Goal: Task Accomplishment & Management: Complete application form

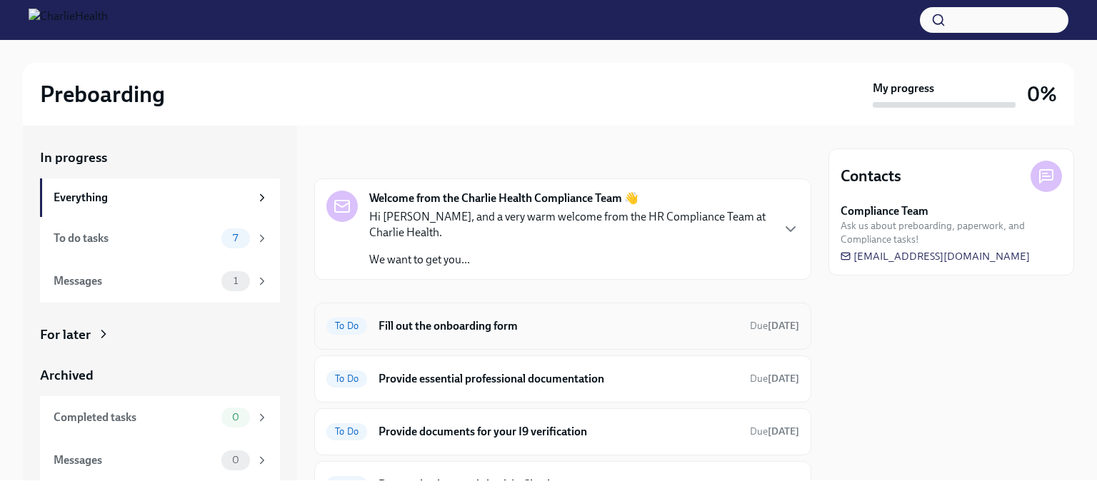
click at [351, 324] on span "To Do" at bounding box center [346, 326] width 41 height 11
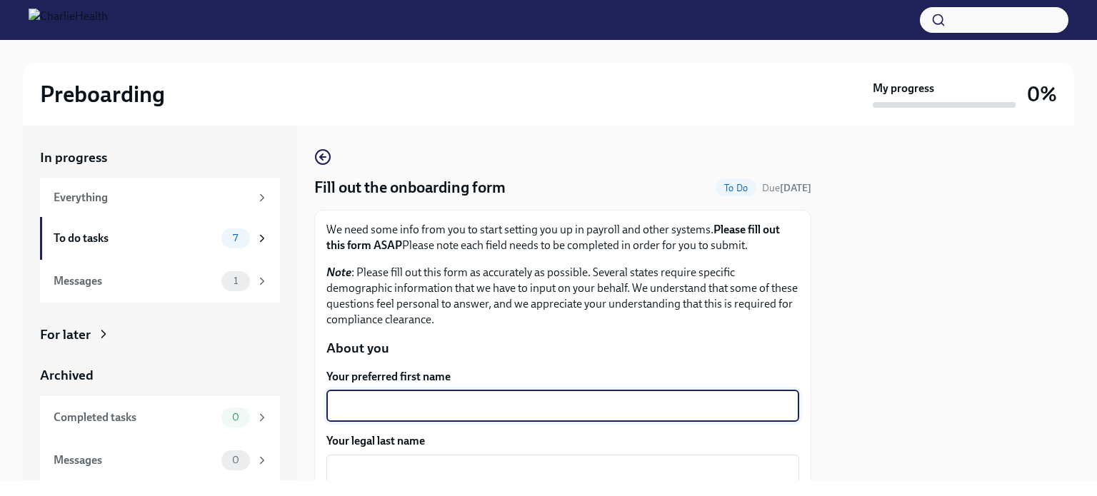
click at [353, 406] on textarea "Your preferred first name" at bounding box center [562, 406] width 455 height 17
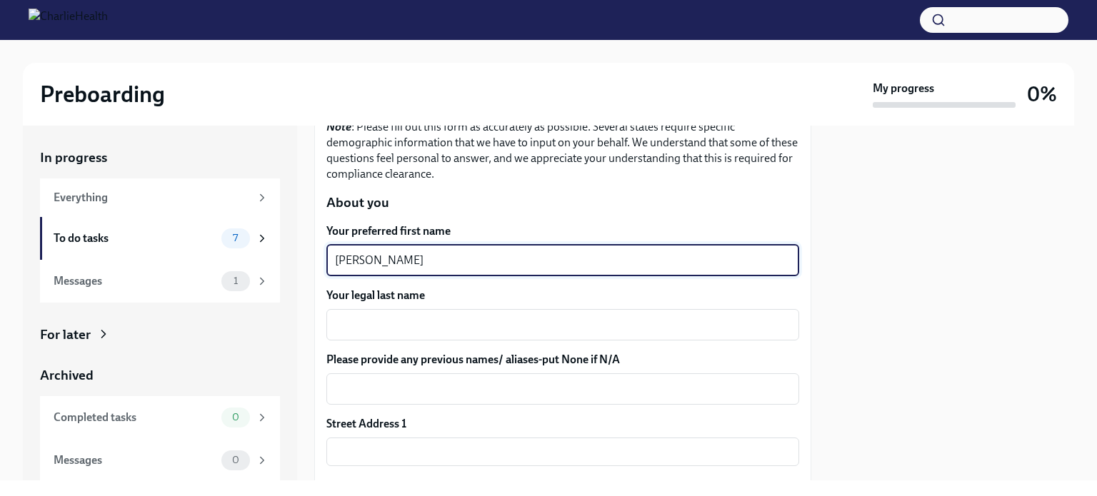
scroll to position [157, 0]
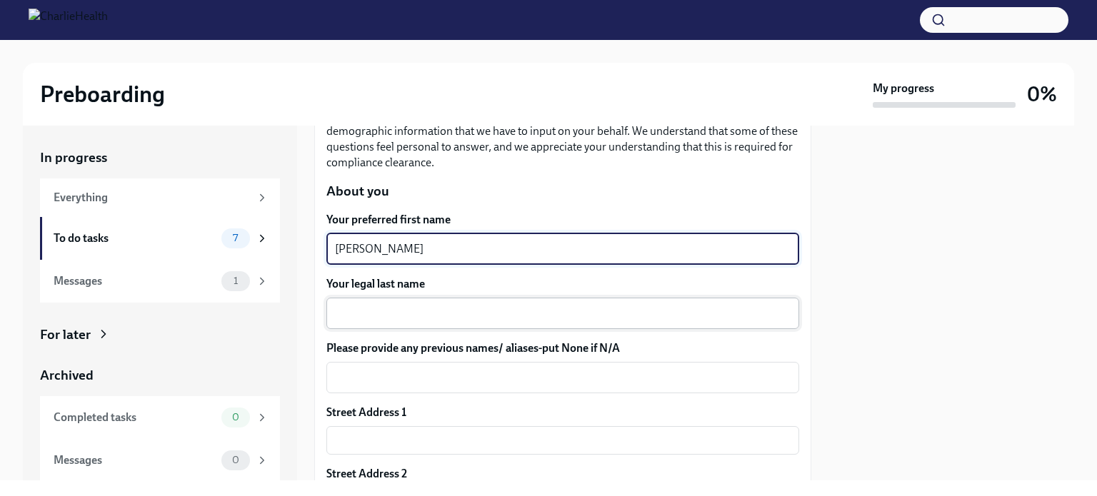
type textarea "[PERSON_NAME]"
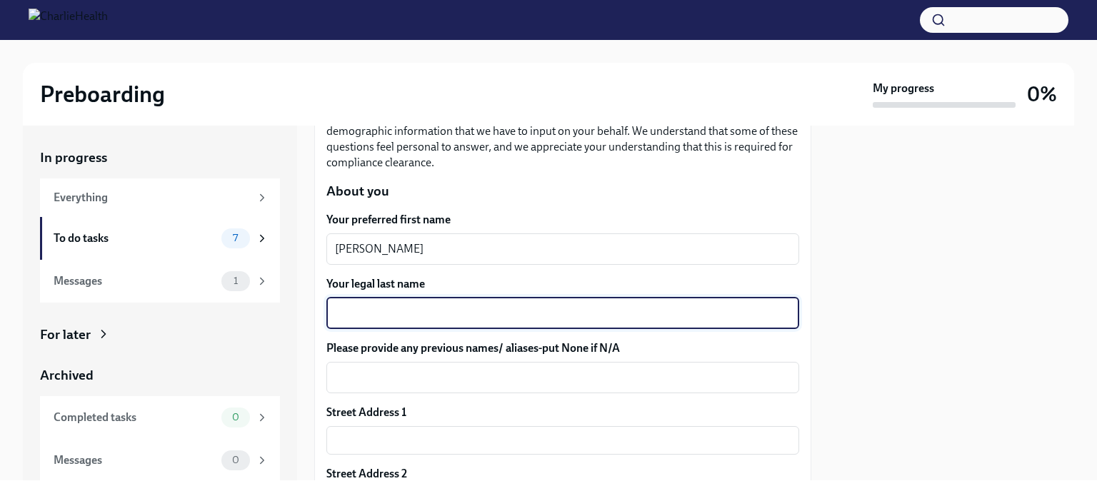
click at [377, 308] on textarea "Your legal last name" at bounding box center [562, 313] width 455 height 17
type textarea "[PERSON_NAME]"
click at [373, 440] on input "text" at bounding box center [562, 440] width 473 height 29
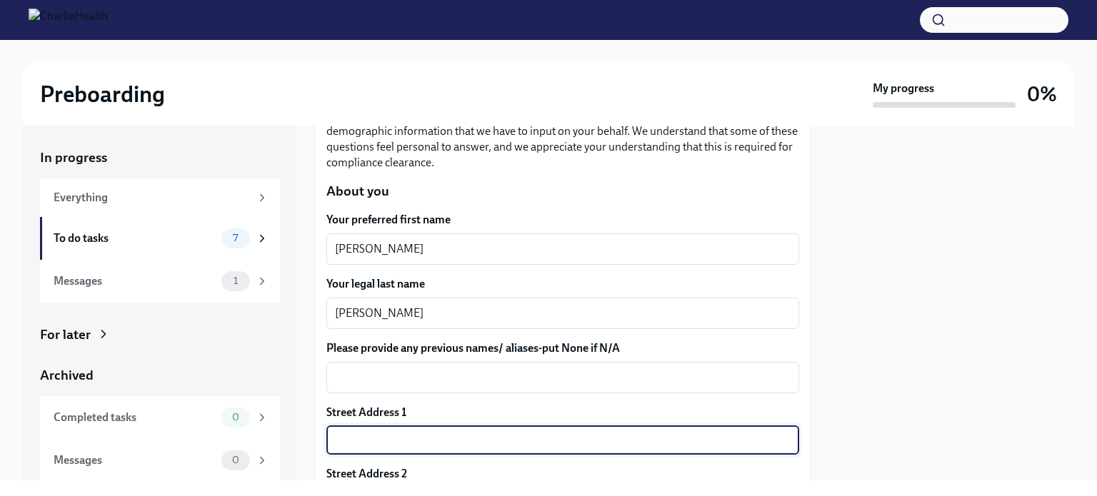
type input "[STREET_ADDRESS]"
type input "59047"
type input "[PERSON_NAME]"
type input "MT"
type input "US"
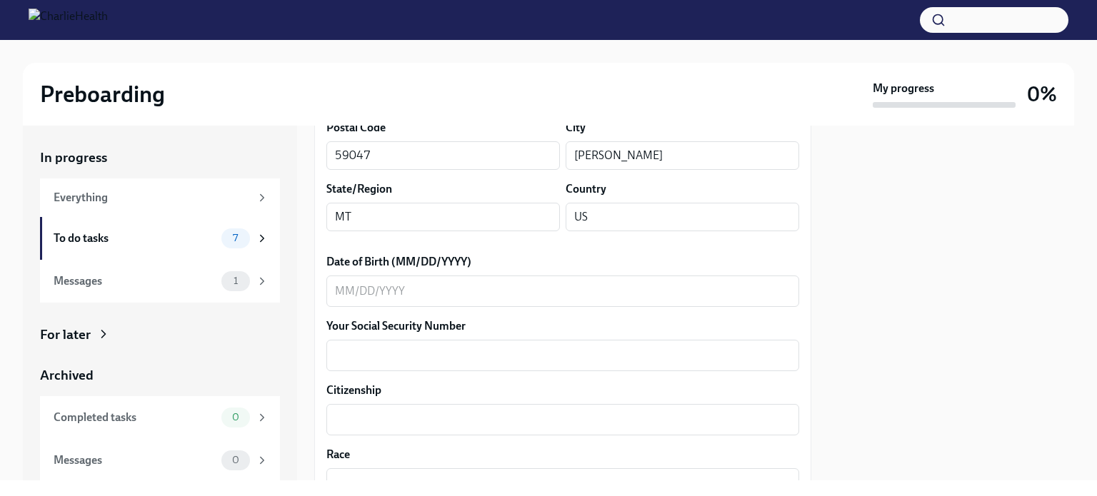
scroll to position [574, 0]
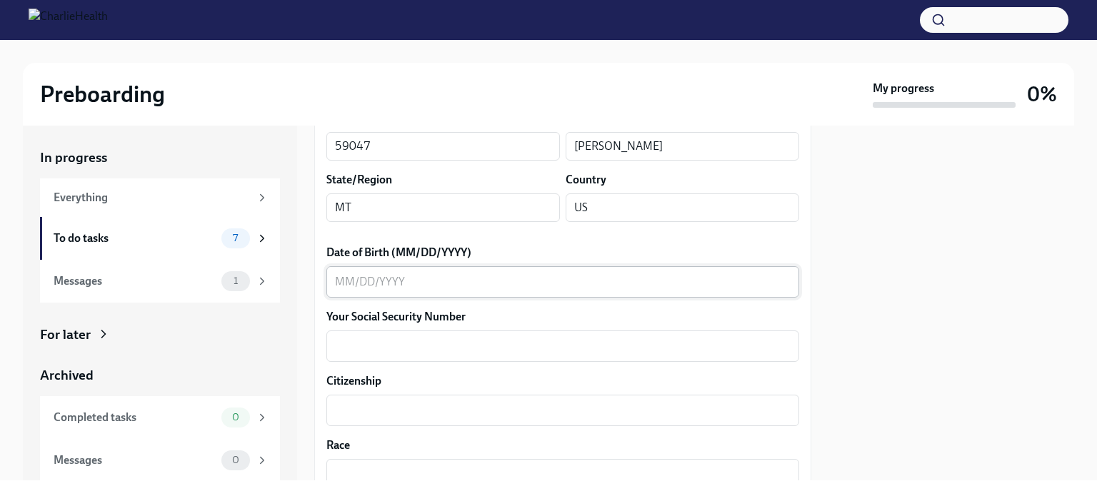
click at [341, 271] on div "x ​" at bounding box center [562, 281] width 473 height 31
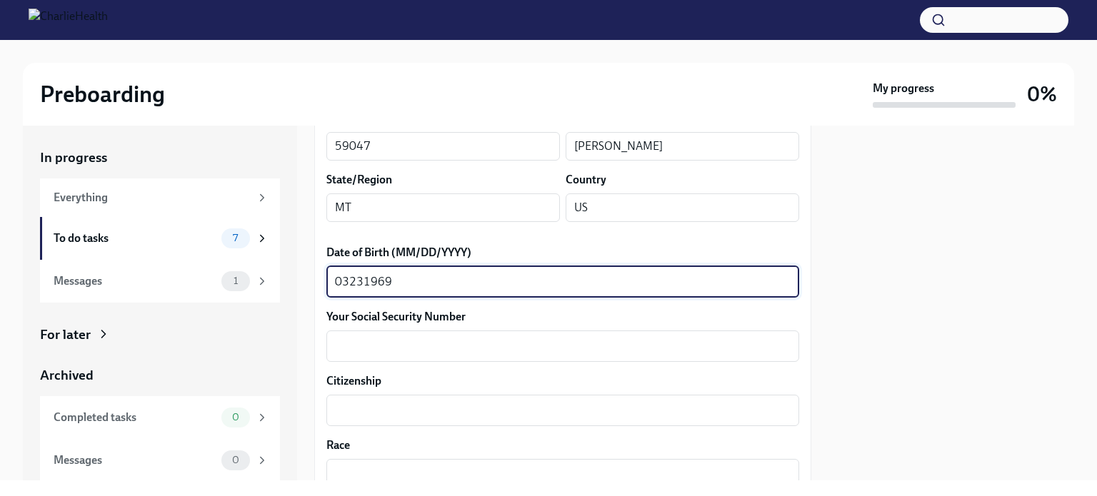
click at [348, 280] on textarea "03231969" at bounding box center [562, 281] width 455 height 17
click at [366, 283] on textarea "03/231969" at bounding box center [562, 281] width 455 height 17
type textarea "[DATE]"
click at [368, 349] on textarea "Your Social Security Number" at bounding box center [562, 346] width 455 height 17
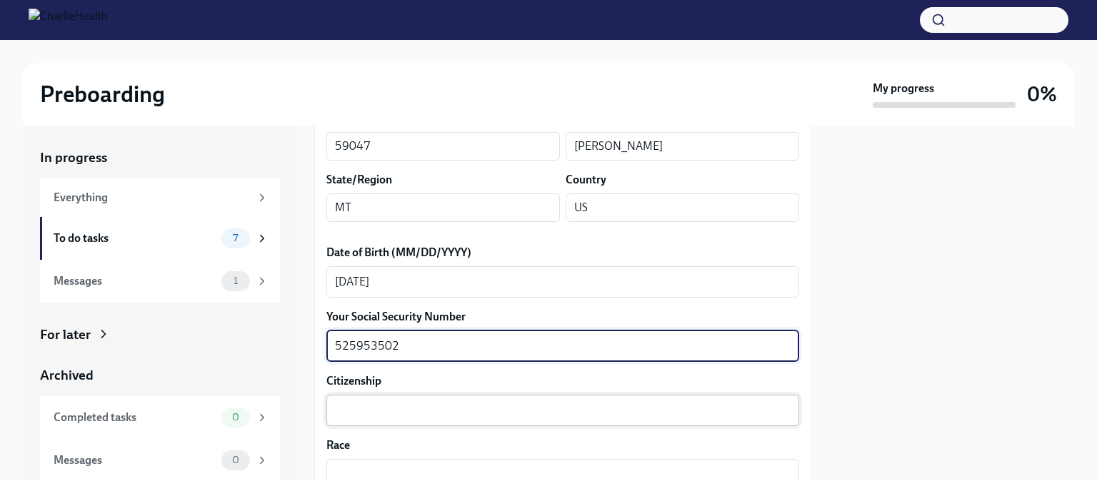
type textarea "525953502"
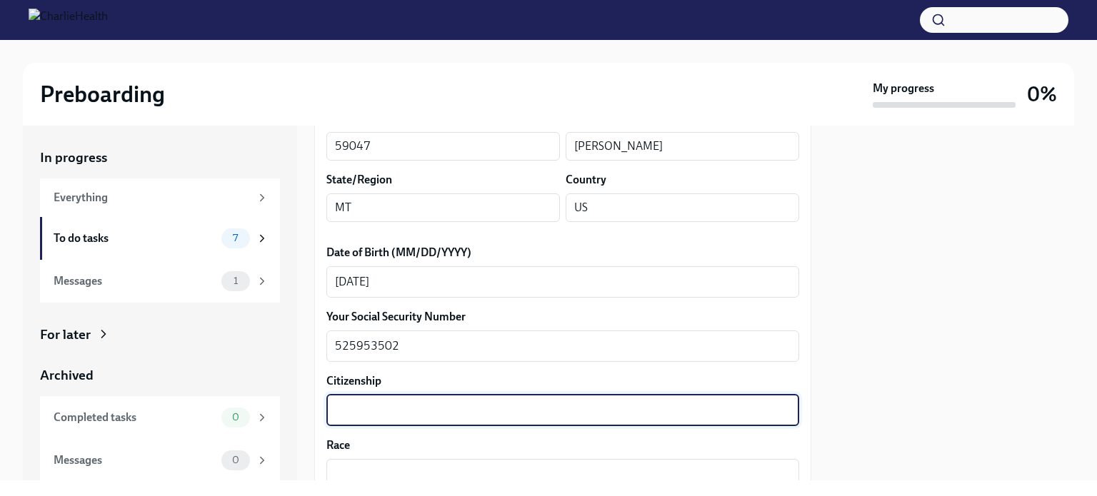
click at [351, 418] on textarea "Citizenship" at bounding box center [562, 410] width 455 height 17
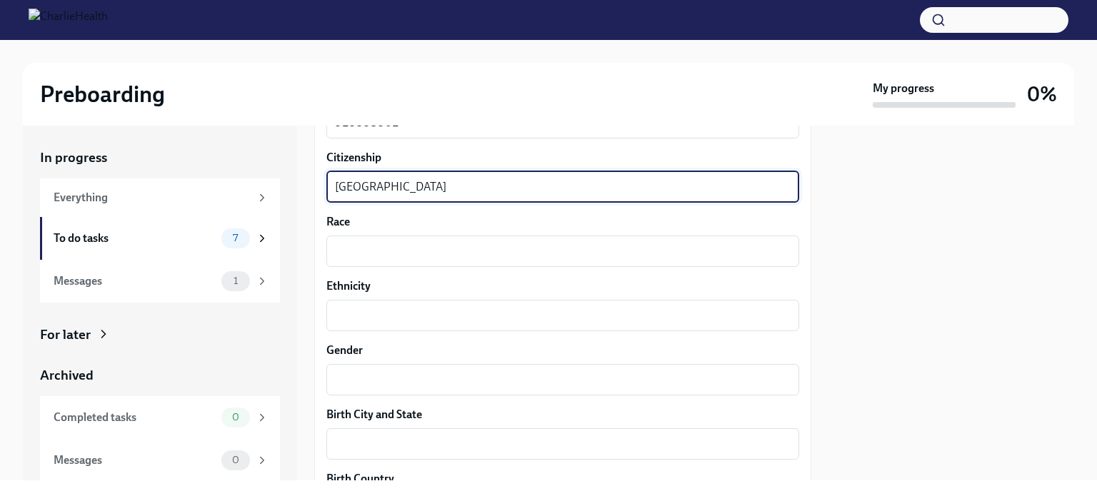
scroll to position [800, 0]
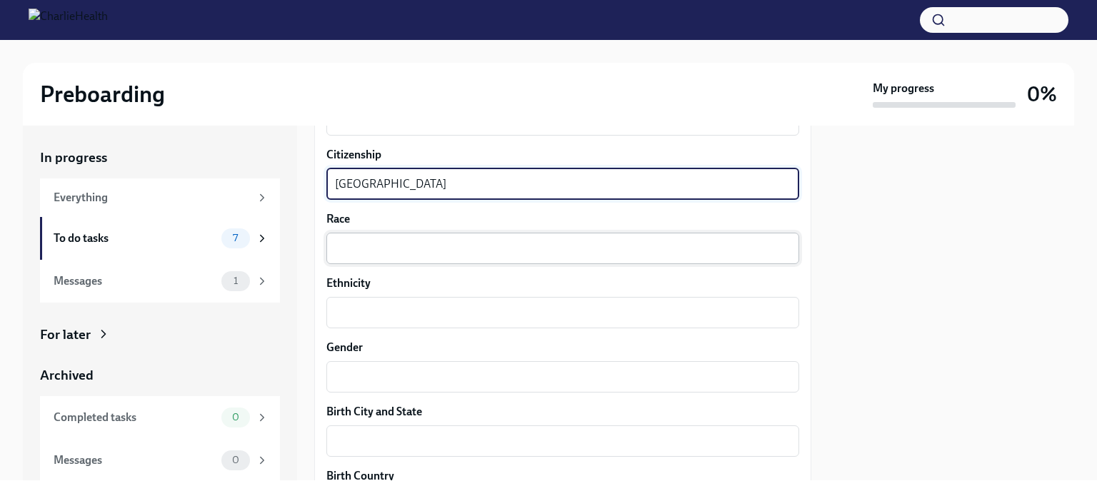
type textarea "[GEOGRAPHIC_DATA]"
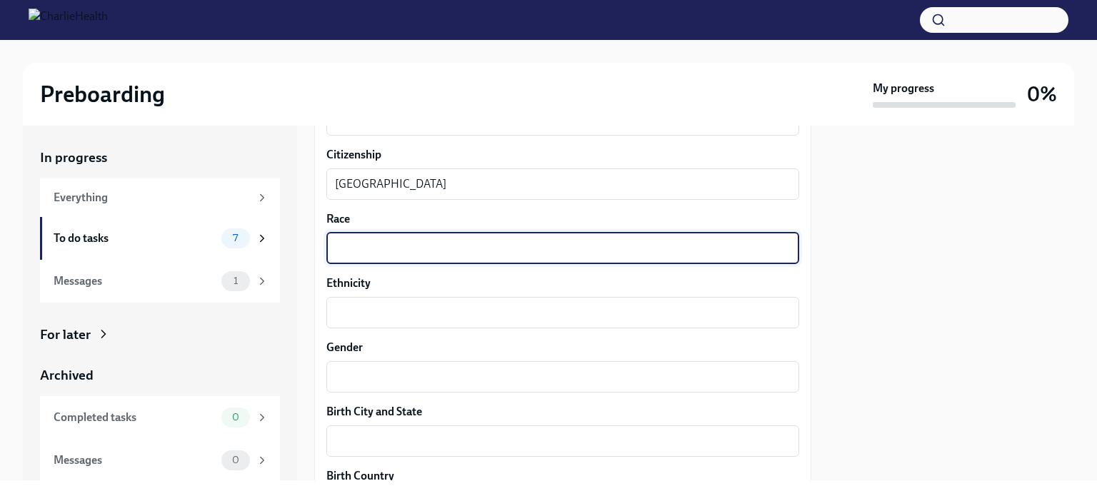
click at [386, 253] on textarea "Race" at bounding box center [562, 248] width 455 height 17
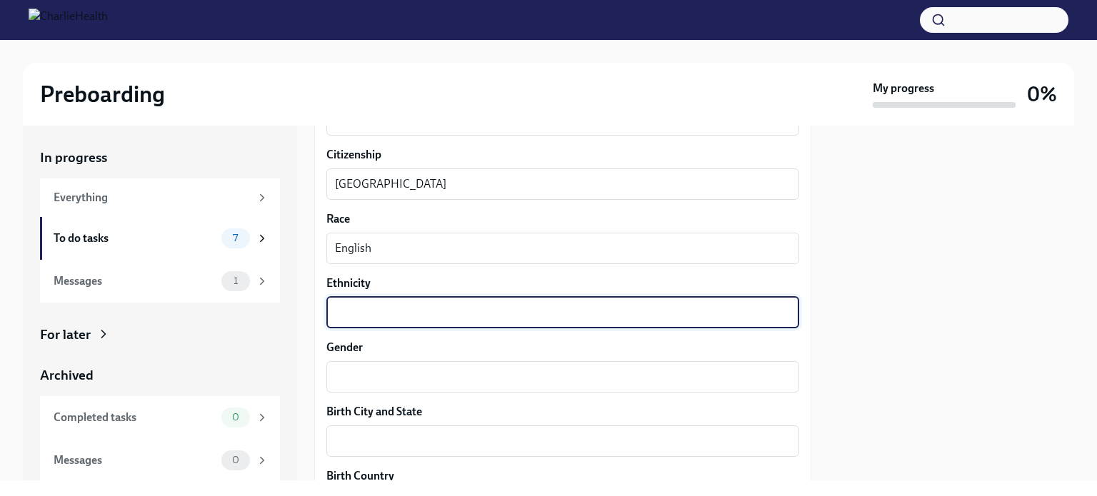
click at [371, 305] on textarea "Ethnicity" at bounding box center [562, 312] width 455 height 17
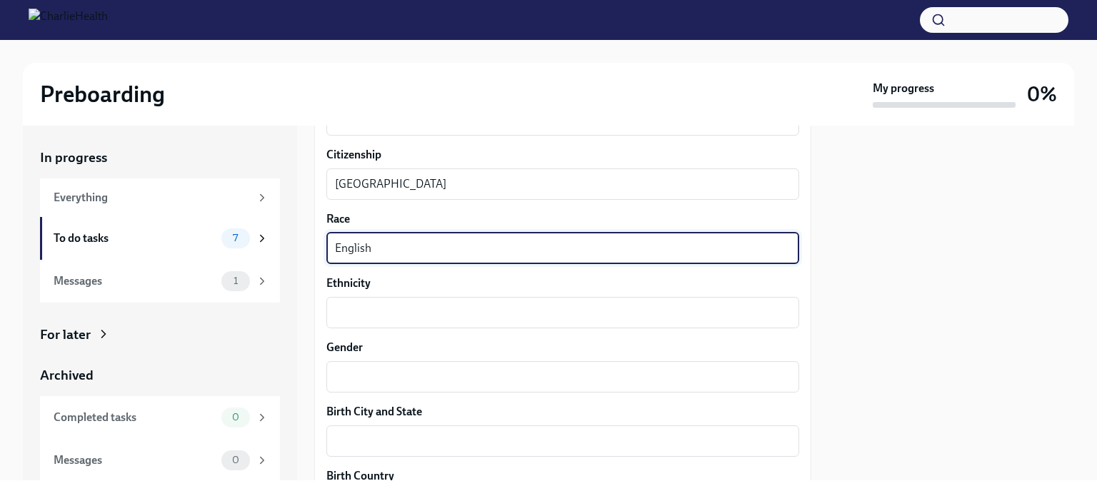
click at [377, 251] on textarea "English" at bounding box center [562, 248] width 455 height 17
type textarea "E"
type textarea "White"
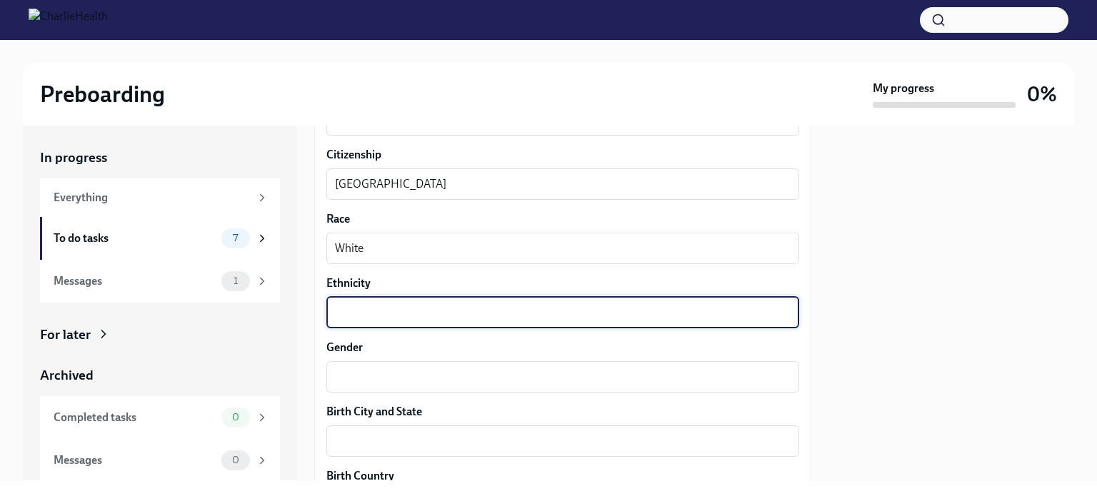
click at [373, 309] on textarea "Ethnicity" at bounding box center [562, 312] width 455 height 17
type textarea "English"
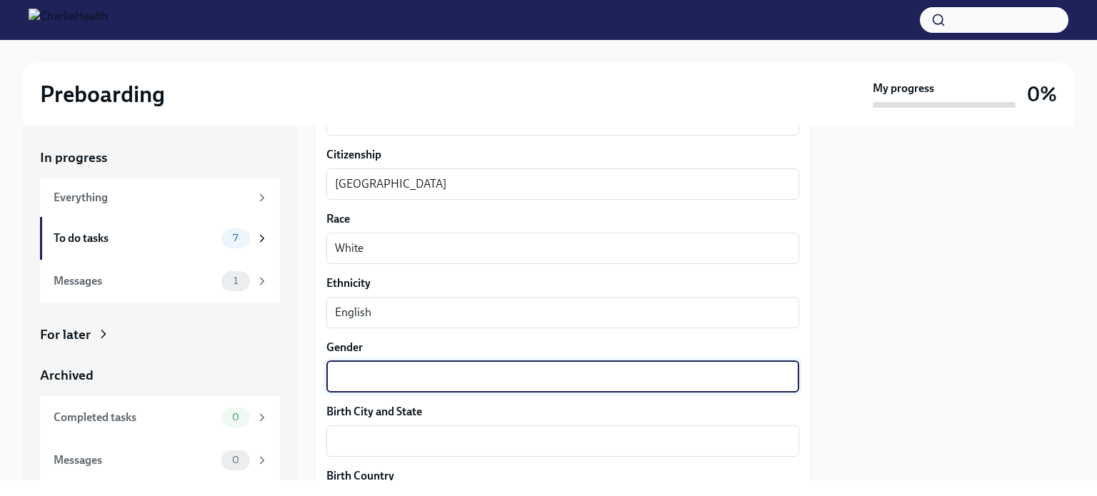
click at [382, 383] on textarea "Gender" at bounding box center [562, 376] width 455 height 17
type textarea "[DEMOGRAPHIC_DATA]"
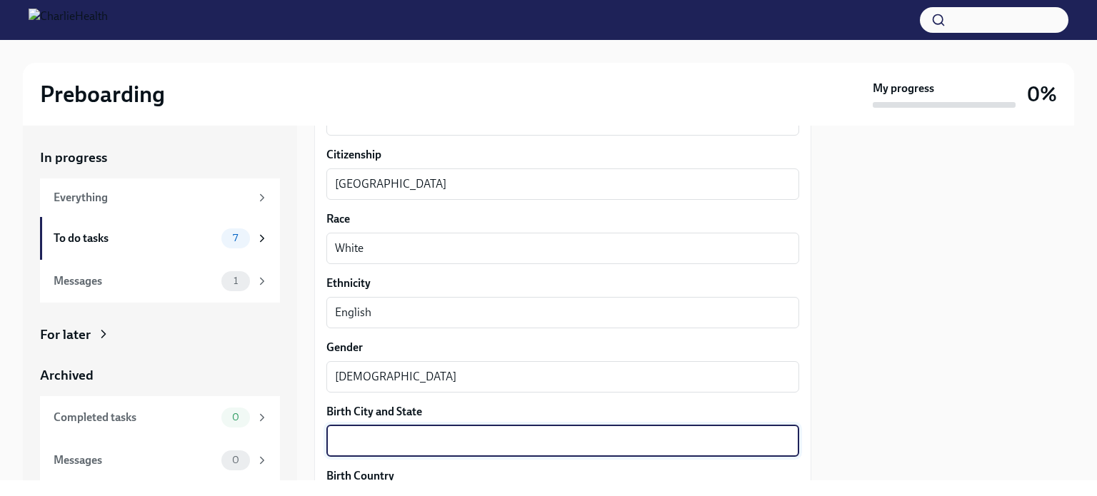
click at [383, 442] on textarea "Birth City and State" at bounding box center [562, 441] width 455 height 17
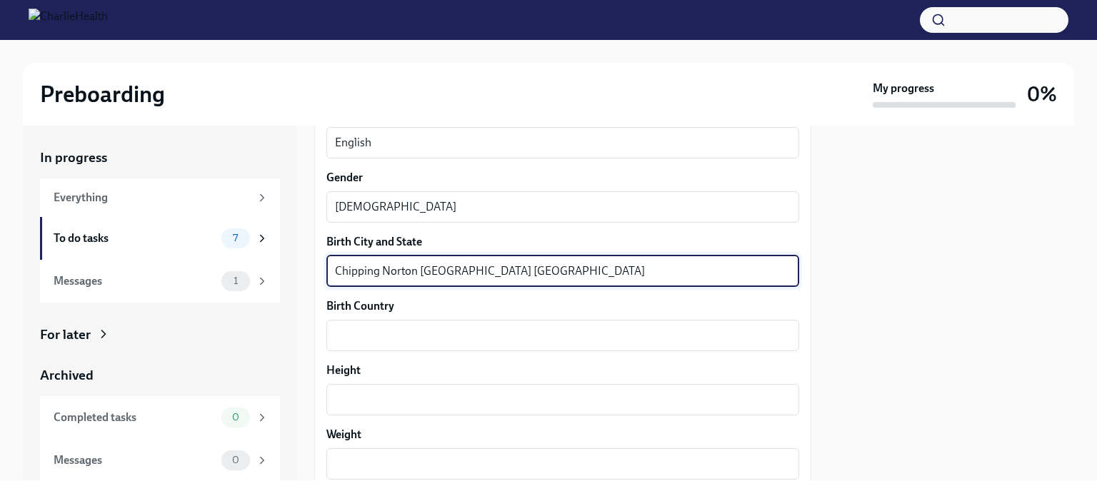
scroll to position [976, 0]
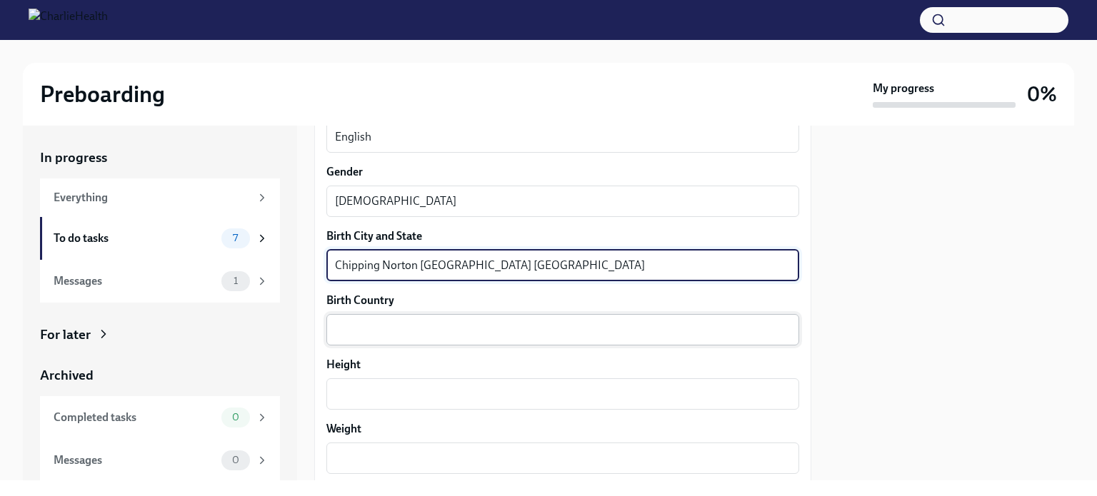
type textarea "Chipping Norton [GEOGRAPHIC_DATA] [GEOGRAPHIC_DATA]"
click at [368, 328] on textarea "Birth Country" at bounding box center [562, 329] width 455 height 17
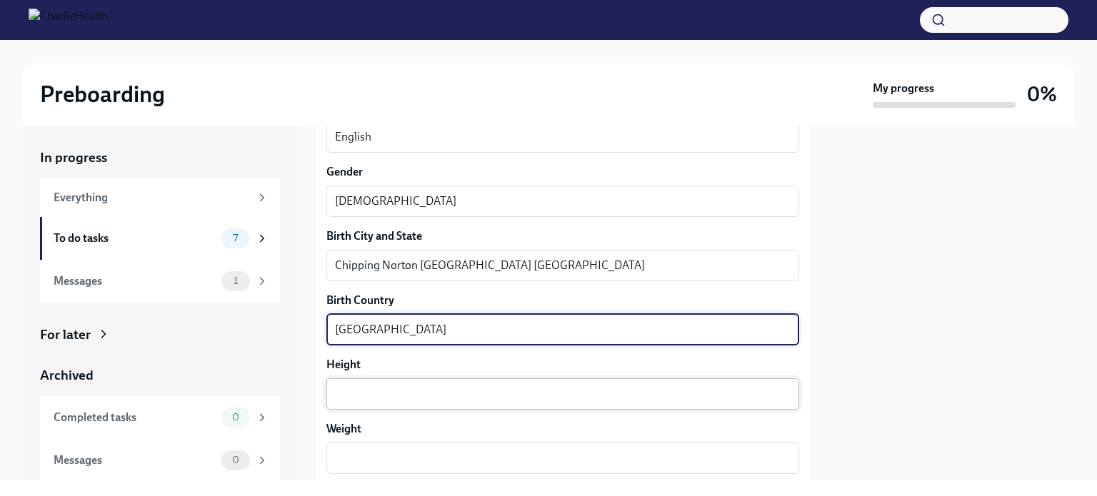
type textarea "[GEOGRAPHIC_DATA]"
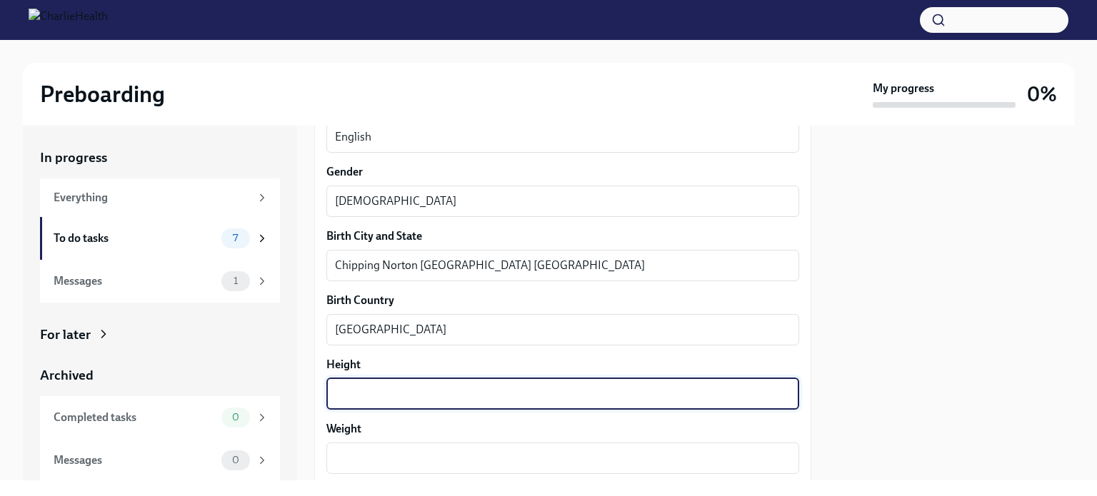
click at [353, 390] on textarea "Height" at bounding box center [562, 394] width 455 height 17
type textarea "5"5"
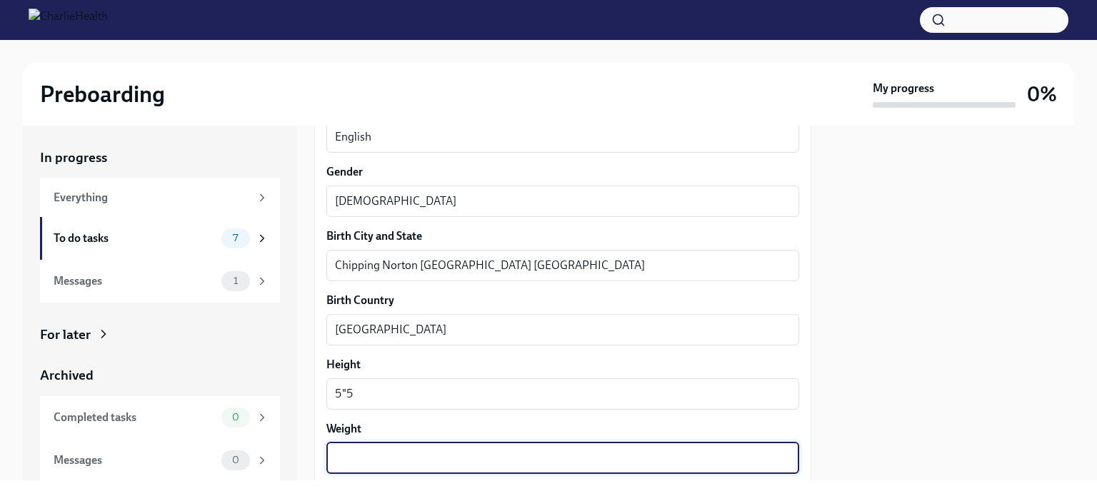
click at [368, 459] on textarea "Weight" at bounding box center [562, 458] width 455 height 17
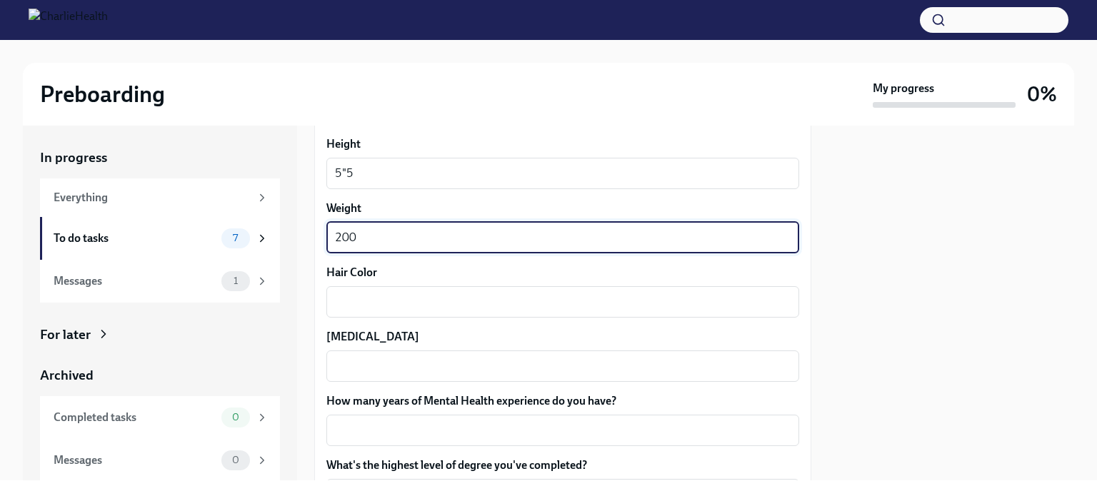
scroll to position [1202, 0]
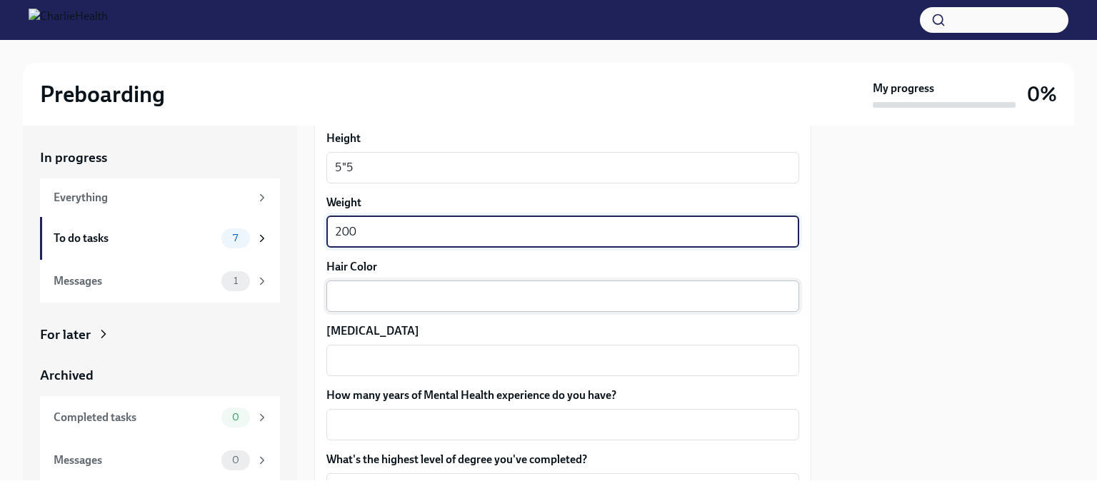
type textarea "200"
click at [361, 294] on textarea "Hair Color" at bounding box center [562, 296] width 455 height 17
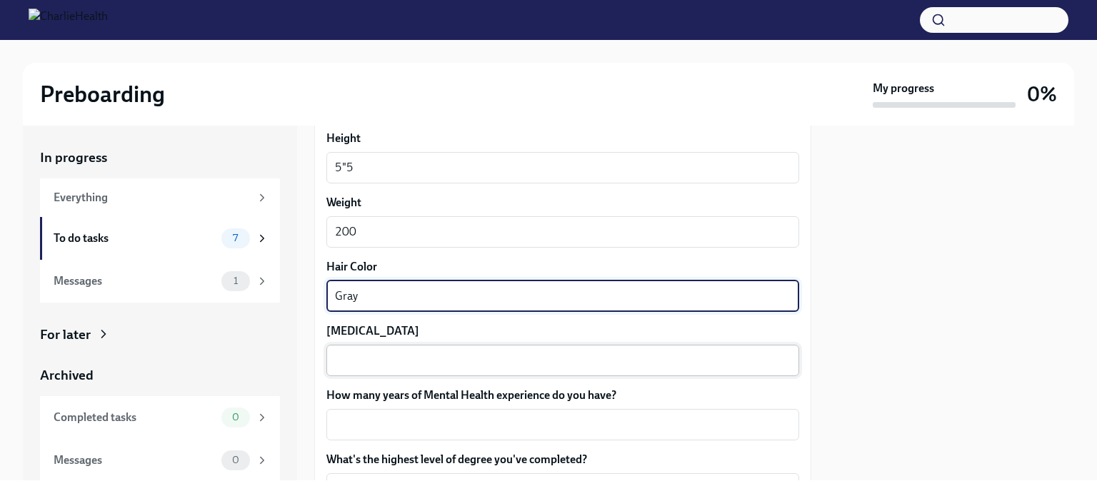
type textarea "Gray"
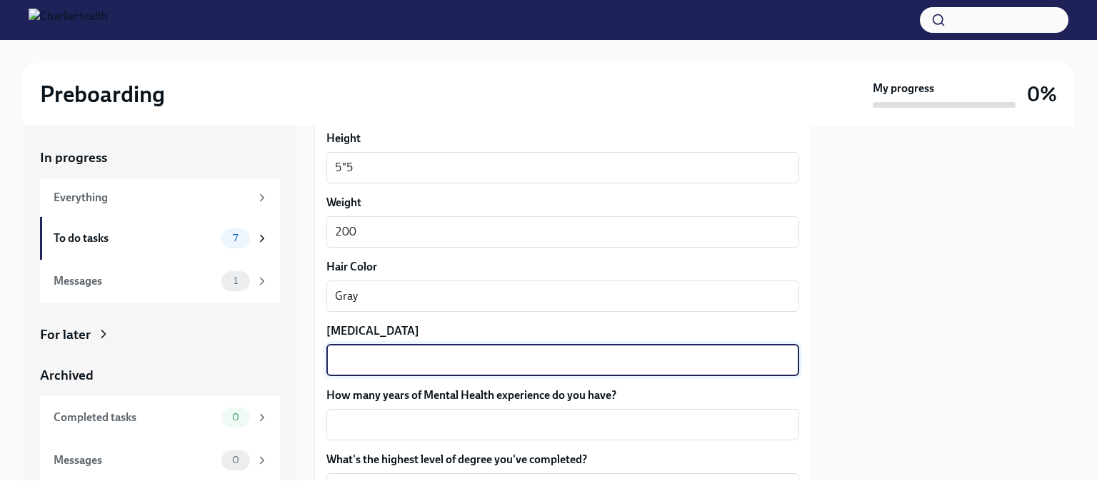
click at [348, 358] on textarea "[MEDICAL_DATA]" at bounding box center [562, 360] width 455 height 17
type textarea "[PERSON_NAME]"
click at [363, 416] on textarea "How many years of Mental Health experience do you have?" at bounding box center [562, 424] width 455 height 17
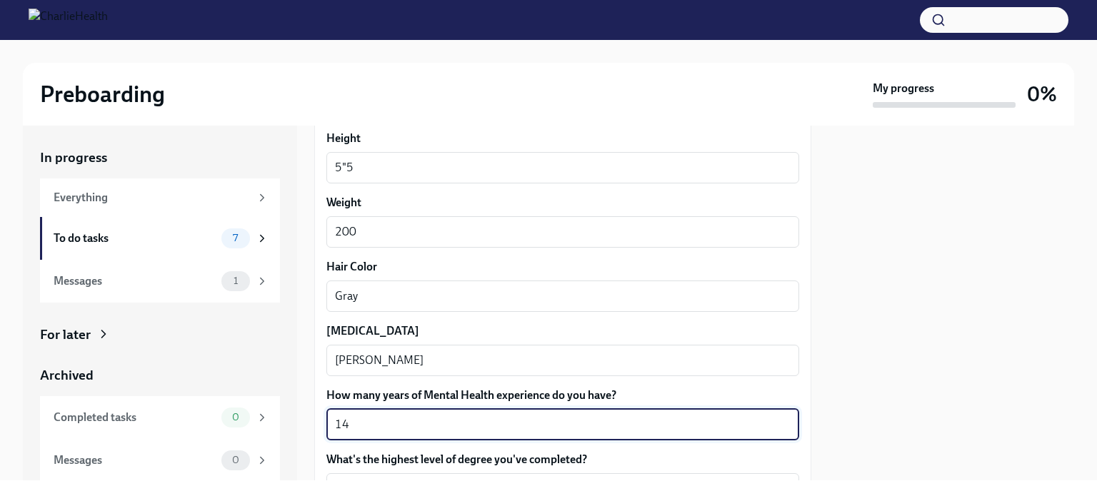
scroll to position [1379, 0]
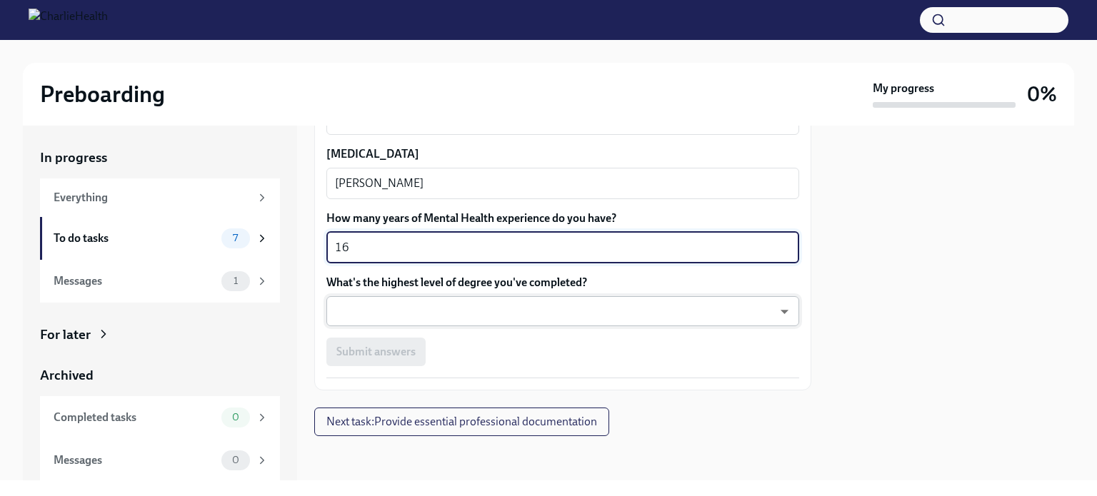
type textarea "16"
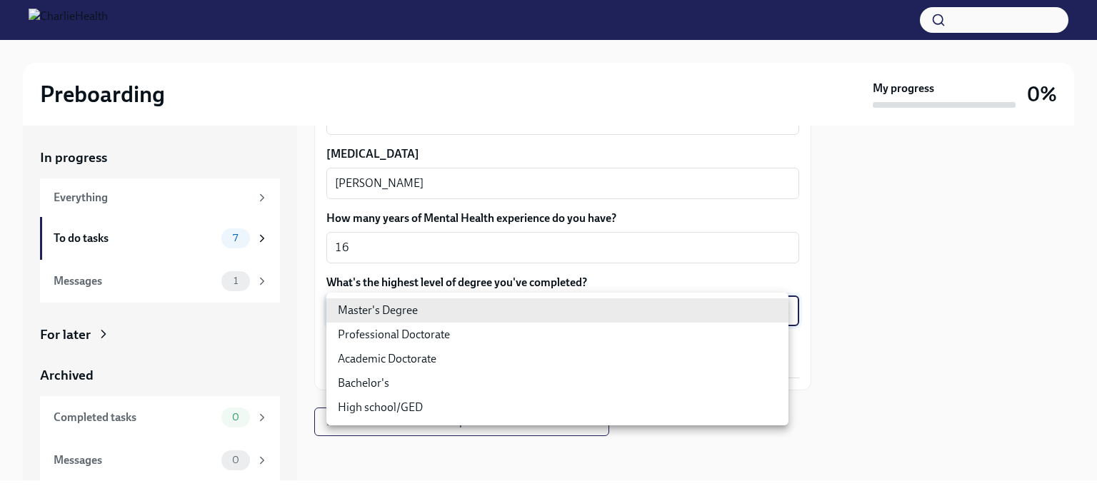
click at [360, 303] on body "Preboarding My progress 0% In progress Everything To do tasks 7 Messages 1 For …" at bounding box center [548, 248] width 1097 height 496
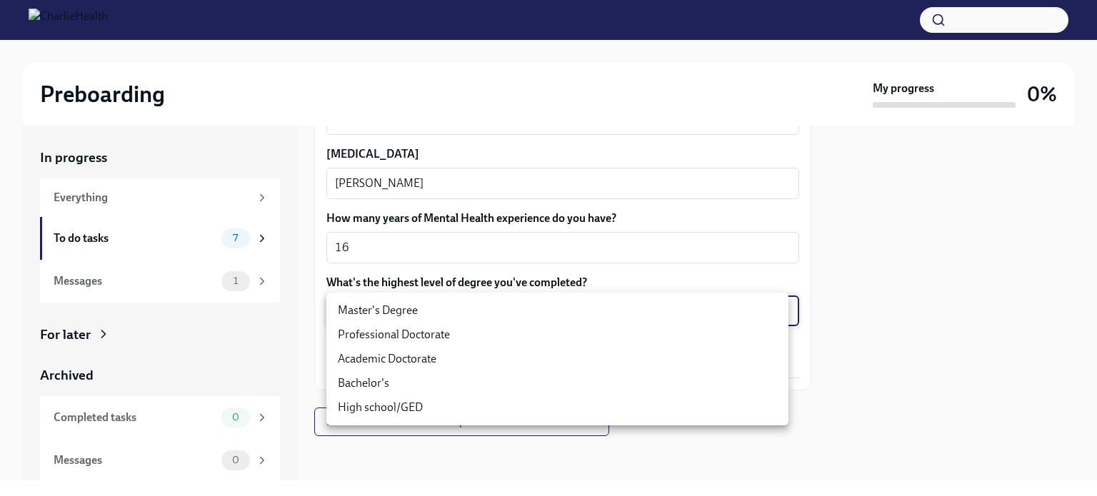
click at [372, 307] on li "Master's Degree" at bounding box center [557, 310] width 462 height 24
type input "2vBr-ghkD"
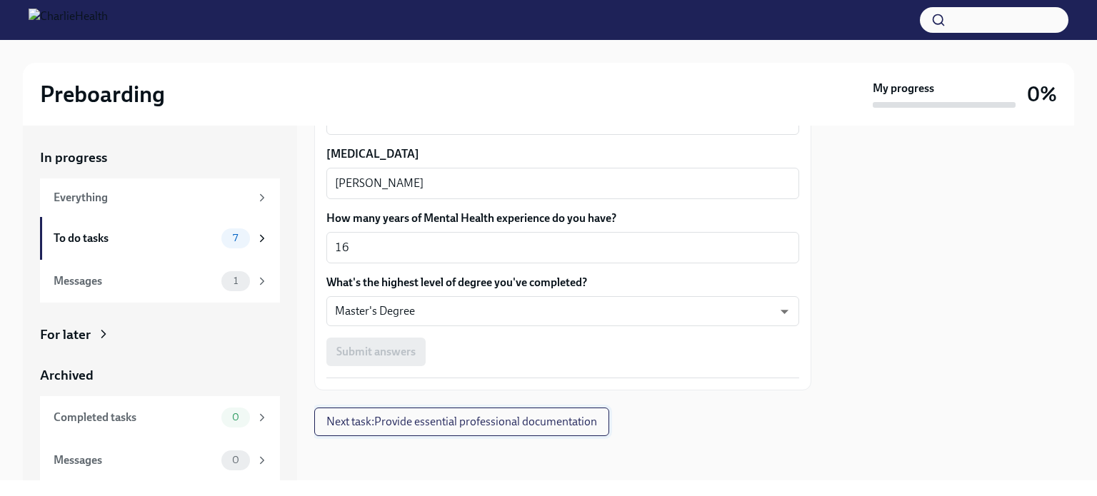
click at [443, 422] on span "Next task : Provide essential professional documentation" at bounding box center [461, 422] width 271 height 14
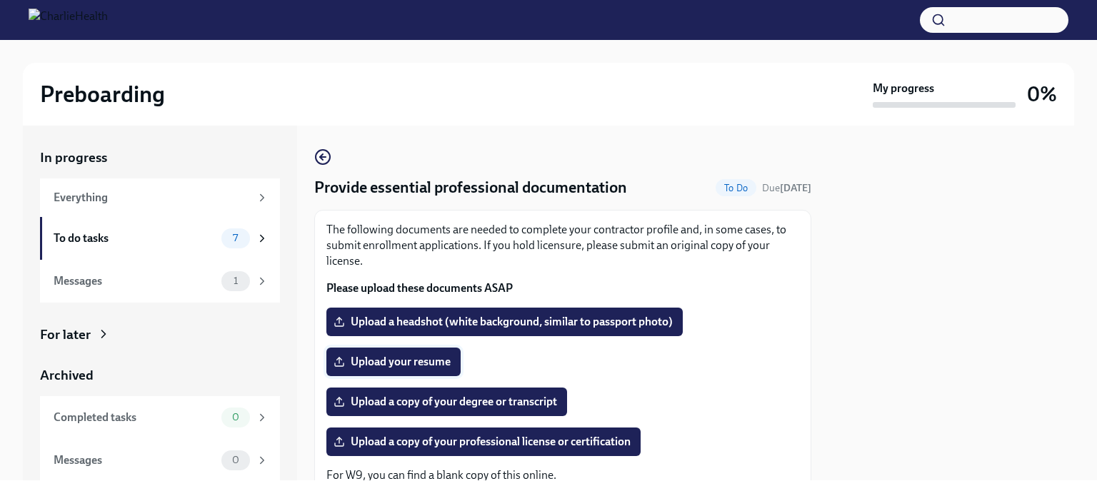
click at [423, 364] on span "Upload your resume" at bounding box center [393, 362] width 114 height 14
click at [0, 0] on input "Upload your resume" at bounding box center [0, 0] width 0 height 0
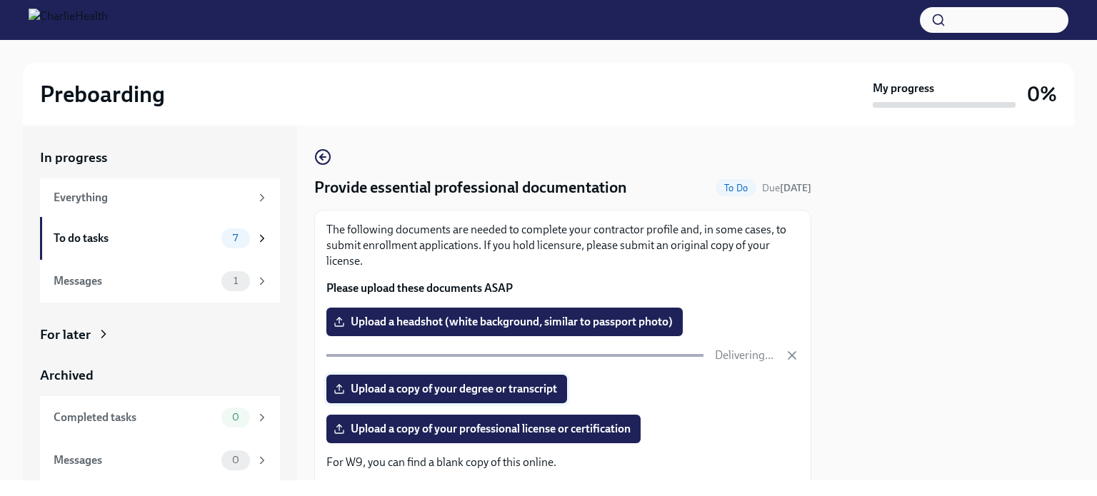
click at [500, 388] on span "Upload a copy of your degree or transcript" at bounding box center [446, 389] width 221 height 14
click at [0, 0] on input "Upload a copy of your degree or transcript" at bounding box center [0, 0] width 0 height 0
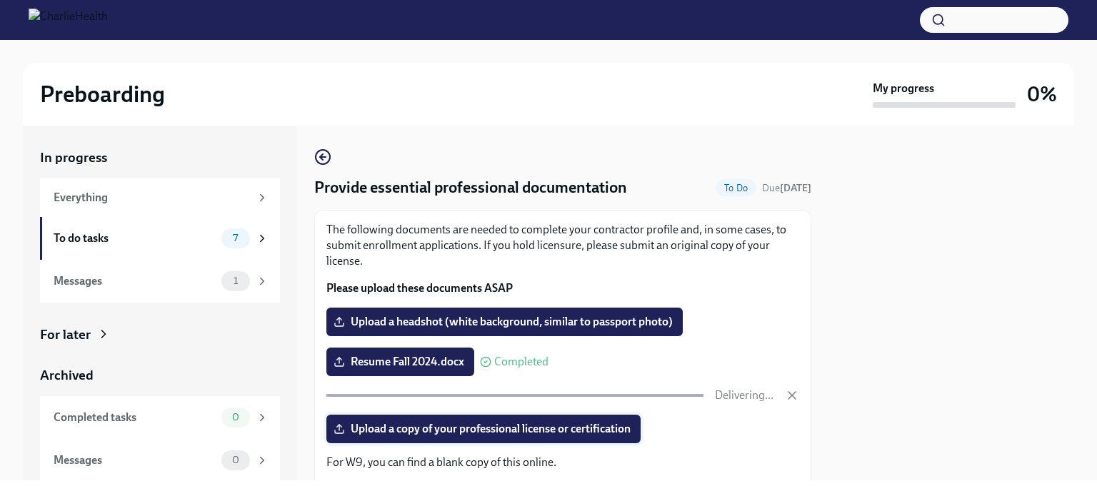
click at [428, 435] on span "Upload a copy of your professional license or certification" at bounding box center [483, 429] width 294 height 14
click at [0, 0] on input "Upload a copy of your professional license or certification" at bounding box center [0, 0] width 0 height 0
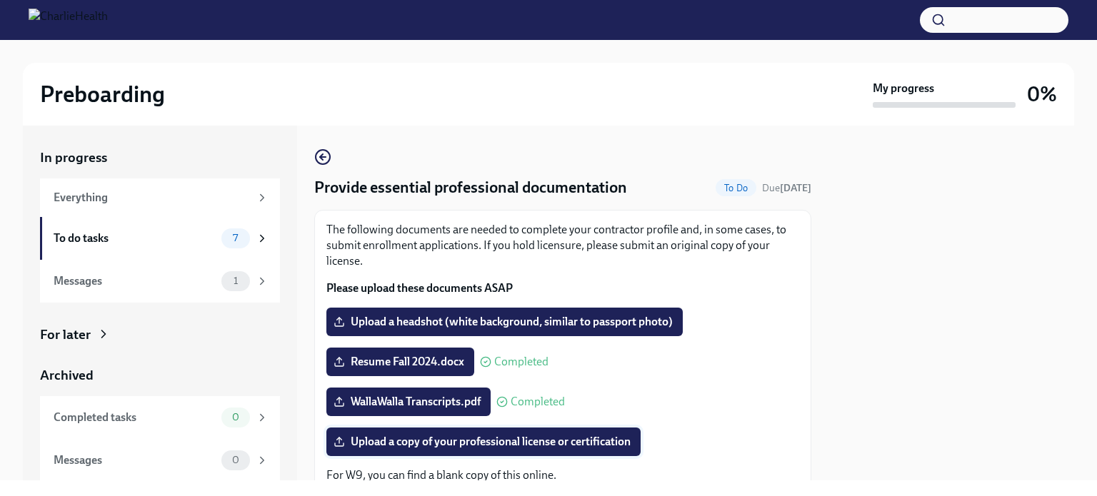
click at [530, 440] on span "Upload a copy of your professional license or certification" at bounding box center [483, 442] width 294 height 14
click at [0, 0] on input "Upload a copy of your professional license or certification" at bounding box center [0, 0] width 0 height 0
click at [494, 322] on span "Upload a headshot (white background, similar to passport photo)" at bounding box center [504, 322] width 336 height 14
click at [0, 0] on input "Upload a headshot (white background, similar to passport photo)" at bounding box center [0, 0] width 0 height 0
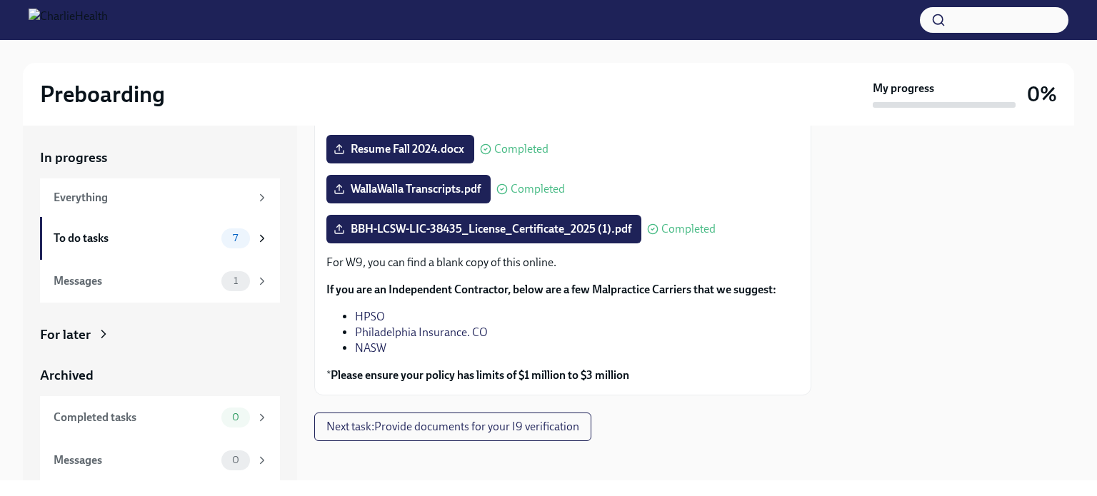
scroll to position [218, 0]
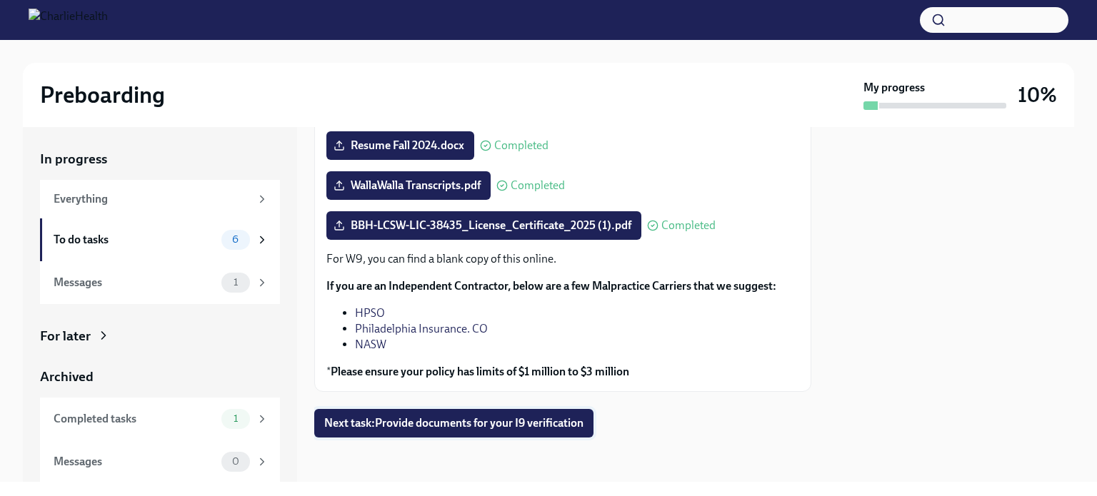
click at [478, 428] on span "Next task : Provide documents for your I9 verification" at bounding box center [453, 423] width 259 height 14
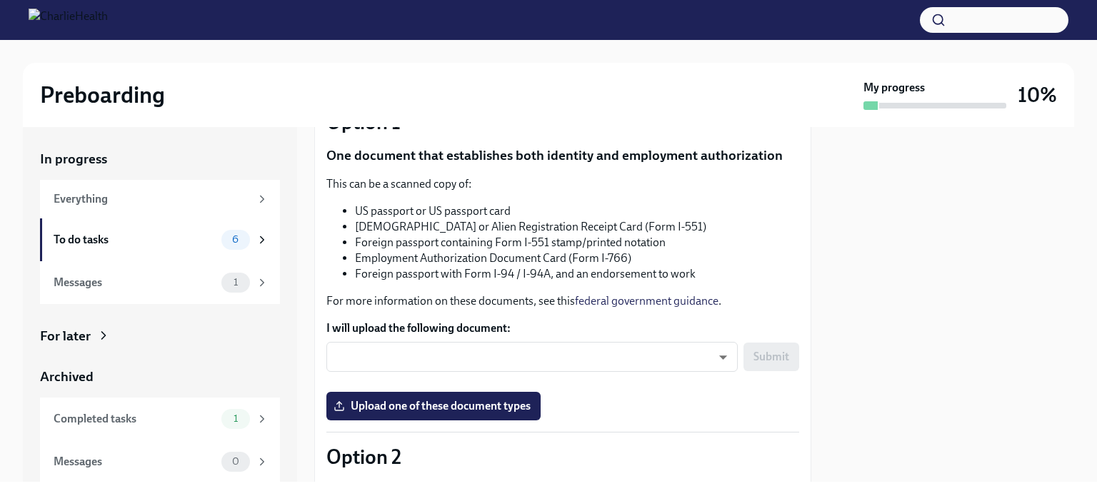
scroll to position [157, 0]
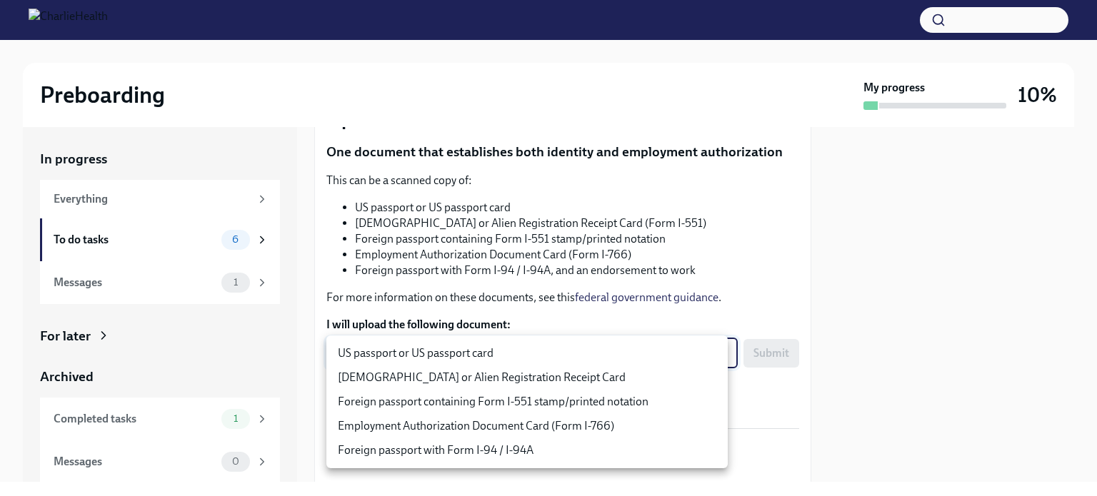
click at [677, 348] on body "Preboarding My progress 10% In progress Everything To do tasks 6 Messages 1 For…" at bounding box center [548, 248] width 1097 height 496
click at [931, 245] on div at bounding box center [548, 248] width 1097 height 496
click at [674, 348] on body "Preboarding My progress 10% In progress Everything To do tasks 6 Messages 1 For…" at bounding box center [548, 248] width 1097 height 496
click at [877, 248] on div at bounding box center [548, 248] width 1097 height 496
click at [425, 356] on body "Preboarding My progress 10% In progress Everything To do tasks 6 Messages 1 For…" at bounding box center [548, 248] width 1097 height 496
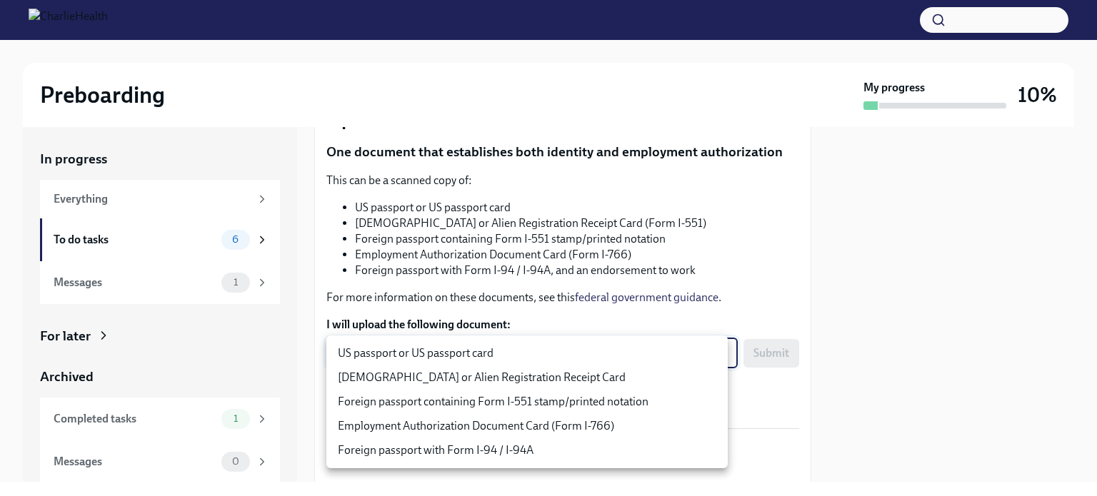
click at [425, 356] on li "US passport or US passport card" at bounding box center [526, 353] width 401 height 24
type input "KnYOjnC8x"
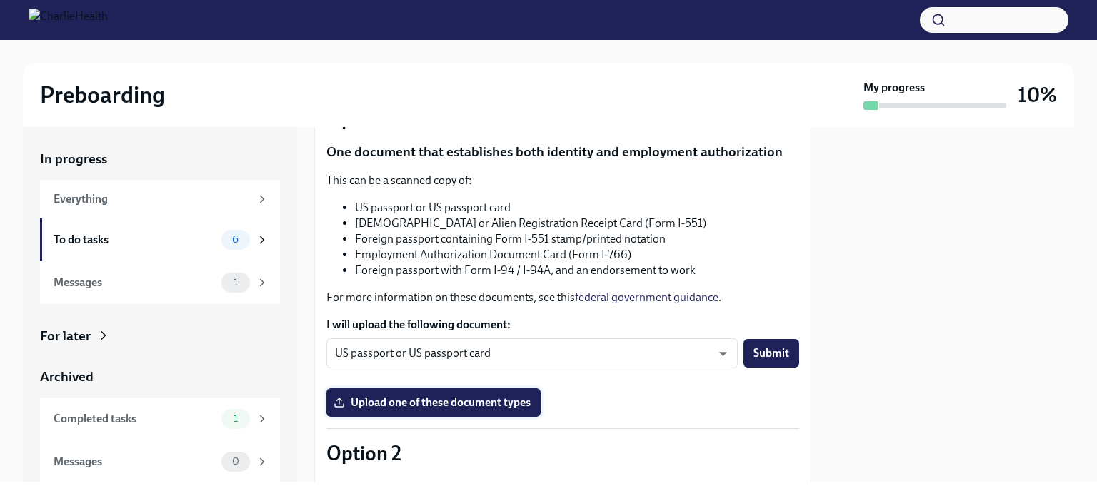
click at [477, 398] on span "Upload one of these document types" at bounding box center [433, 403] width 194 height 14
click at [0, 0] on input "Upload one of these document types" at bounding box center [0, 0] width 0 height 0
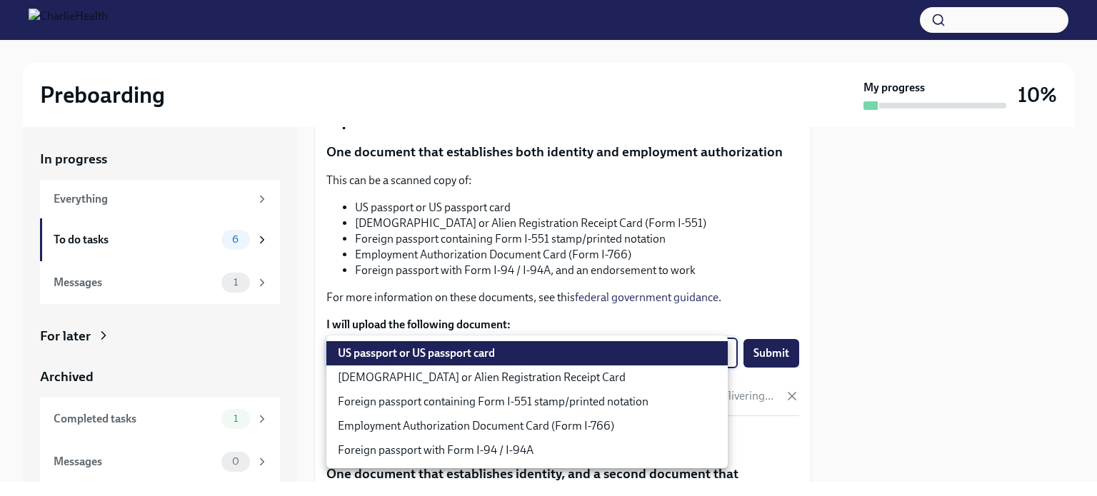
click at [515, 353] on body "Preboarding My progress 10% In progress Everything To do tasks 6 Messages 1 For…" at bounding box center [548, 248] width 1097 height 496
click at [515, 353] on li "US passport or US passport card" at bounding box center [526, 353] width 401 height 24
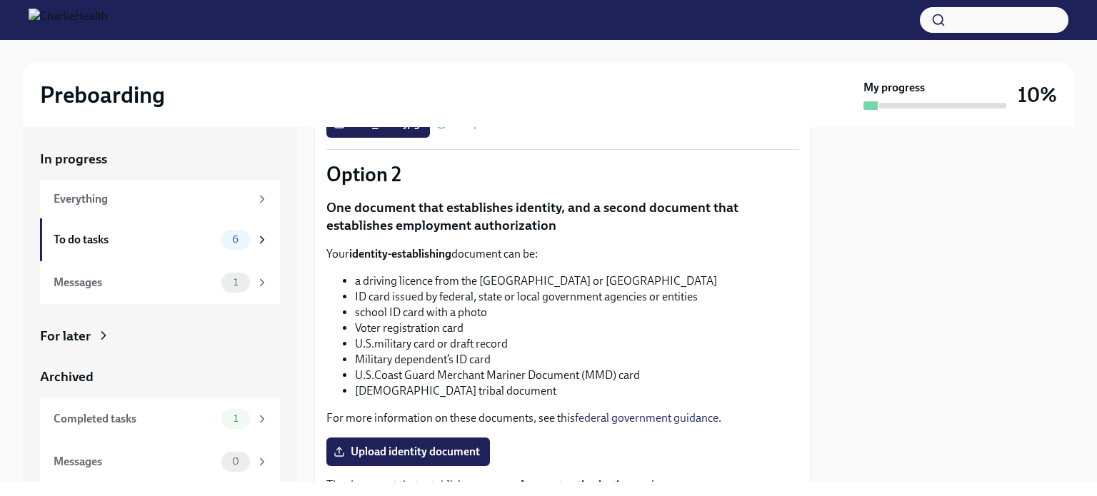
scroll to position [438, 0]
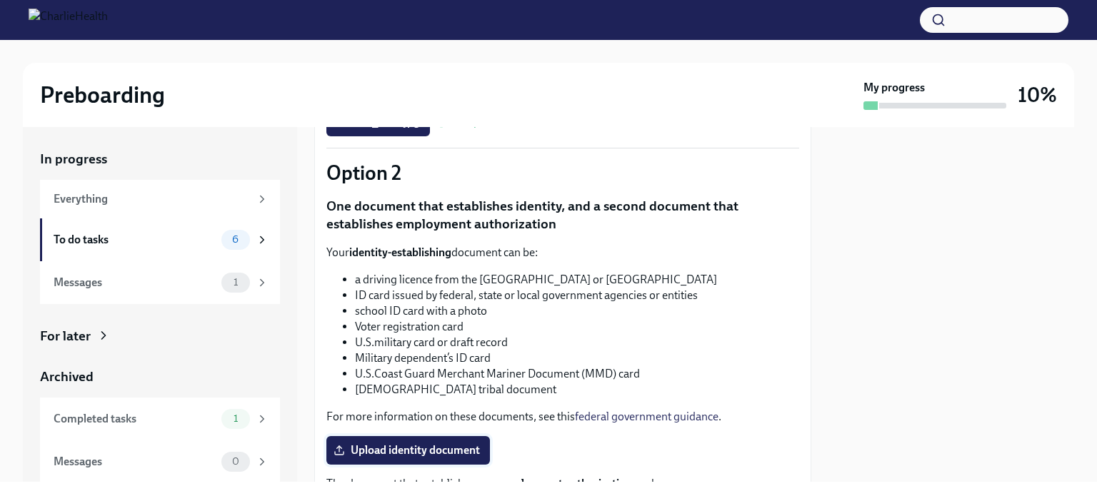
click at [397, 452] on span "Upload identity document" at bounding box center [407, 450] width 143 height 14
click at [0, 0] on input "Upload identity document" at bounding box center [0, 0] width 0 height 0
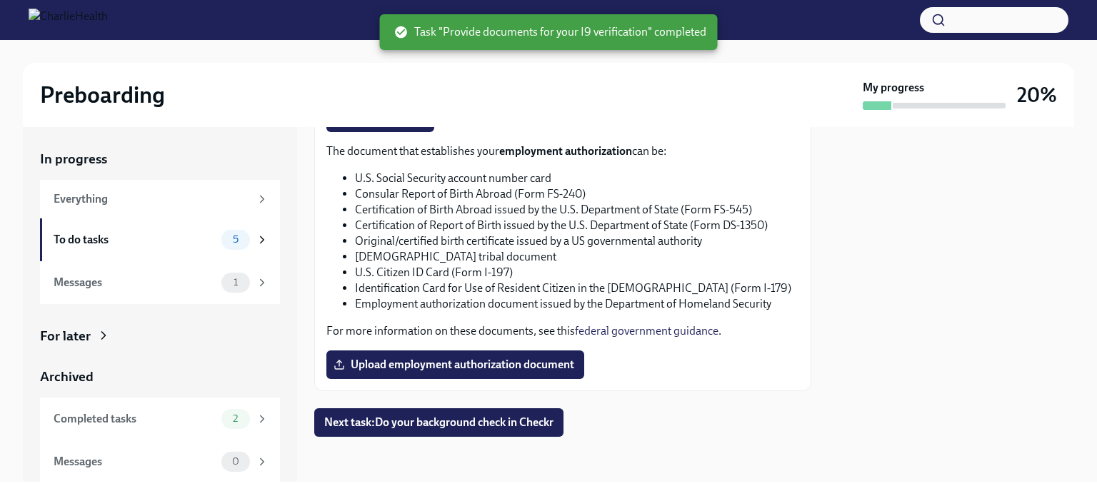
scroll to position [760, 0]
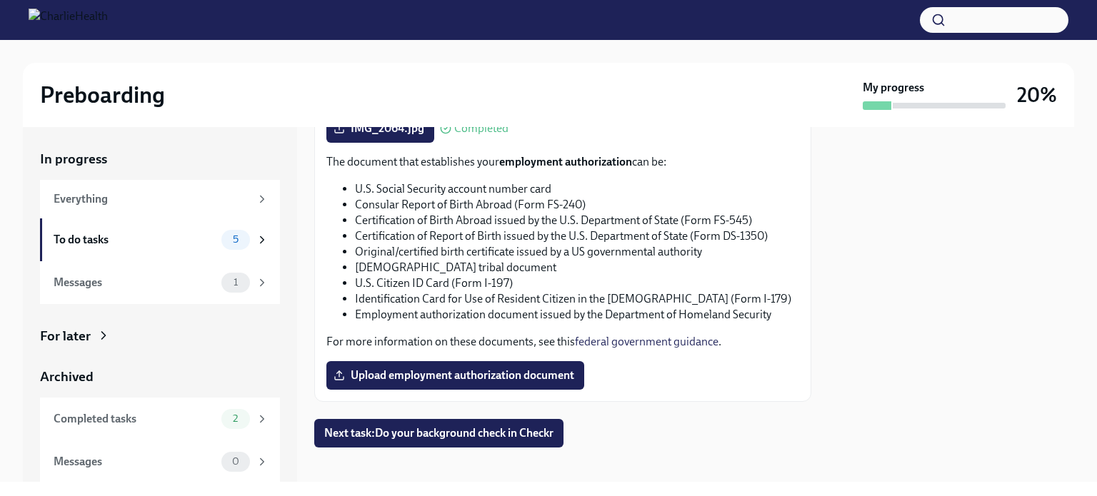
click at [474, 371] on span "Upload employment authorization document" at bounding box center [455, 375] width 238 height 14
click at [0, 0] on input "Upload employment authorization document" at bounding box center [0, 0] width 0 height 0
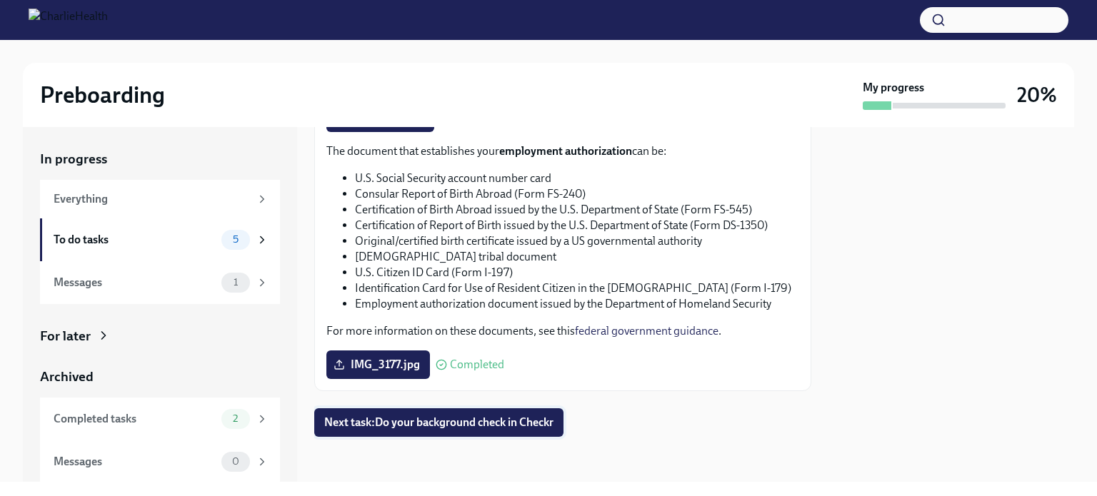
click at [427, 428] on span "Next task : Do your background check in Checkr" at bounding box center [438, 423] width 229 height 14
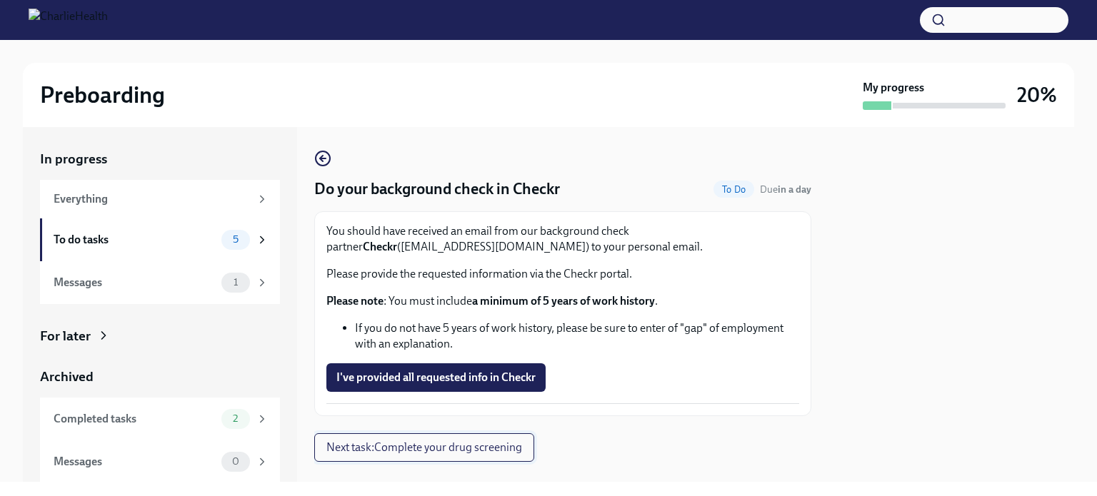
click at [434, 450] on span "Next task : Complete your drug screening" at bounding box center [424, 447] width 196 height 14
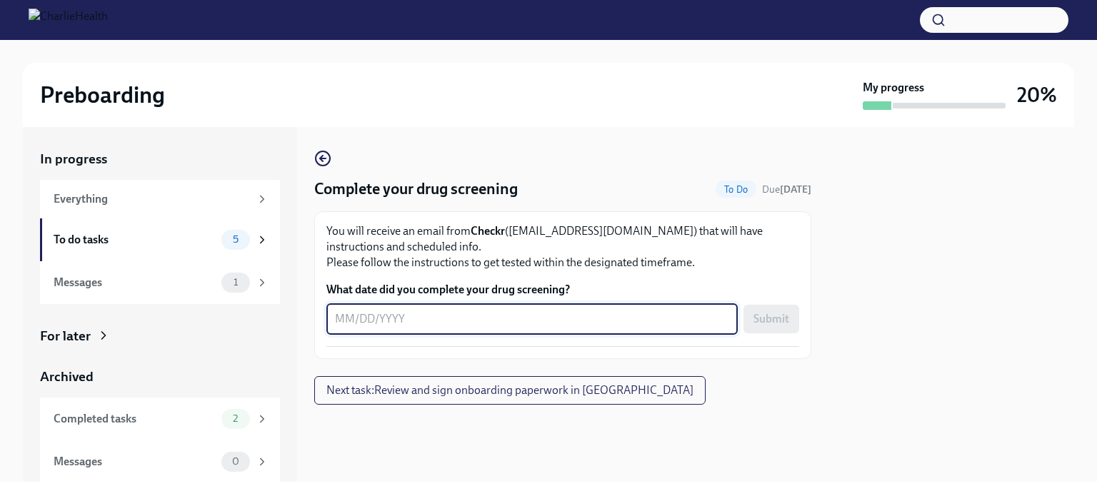
click at [408, 325] on textarea "What date did you complete your drug screening?" at bounding box center [532, 319] width 394 height 17
